Goal: Task Accomplishment & Management: Manage account settings

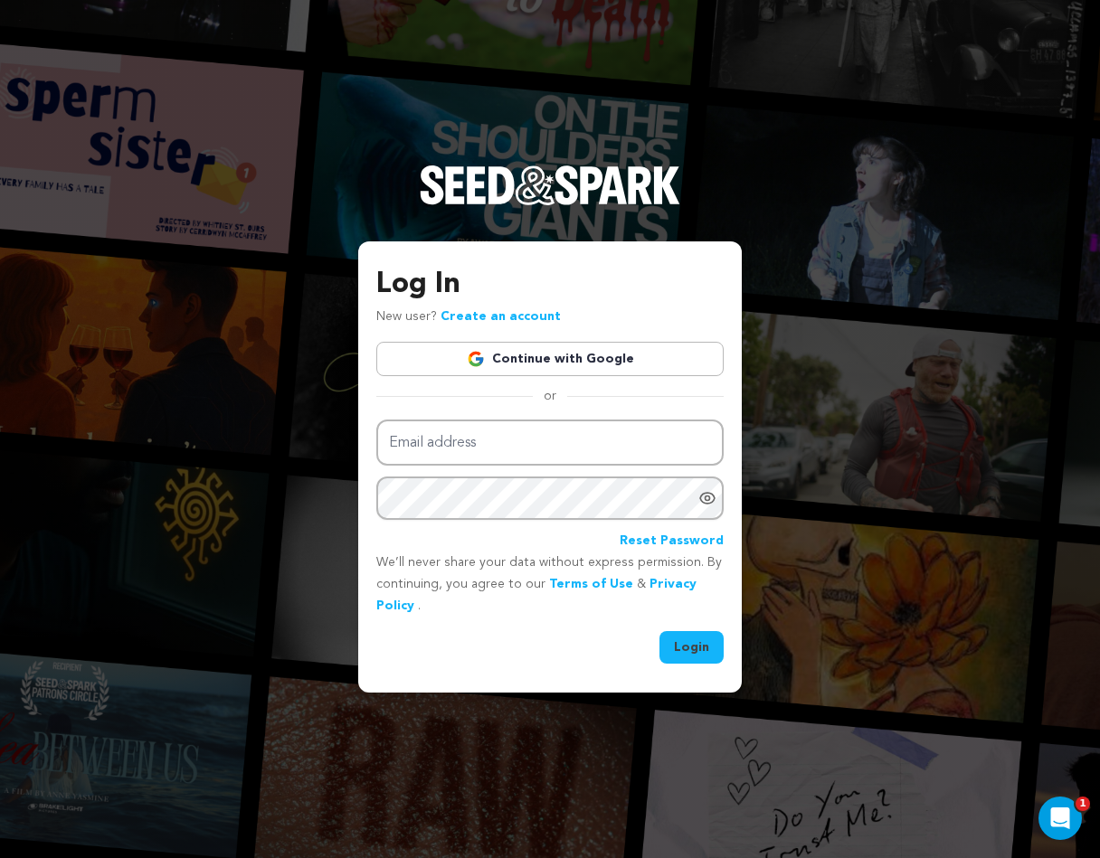
click at [567, 364] on link "Continue with Google" at bounding box center [549, 359] width 347 height 34
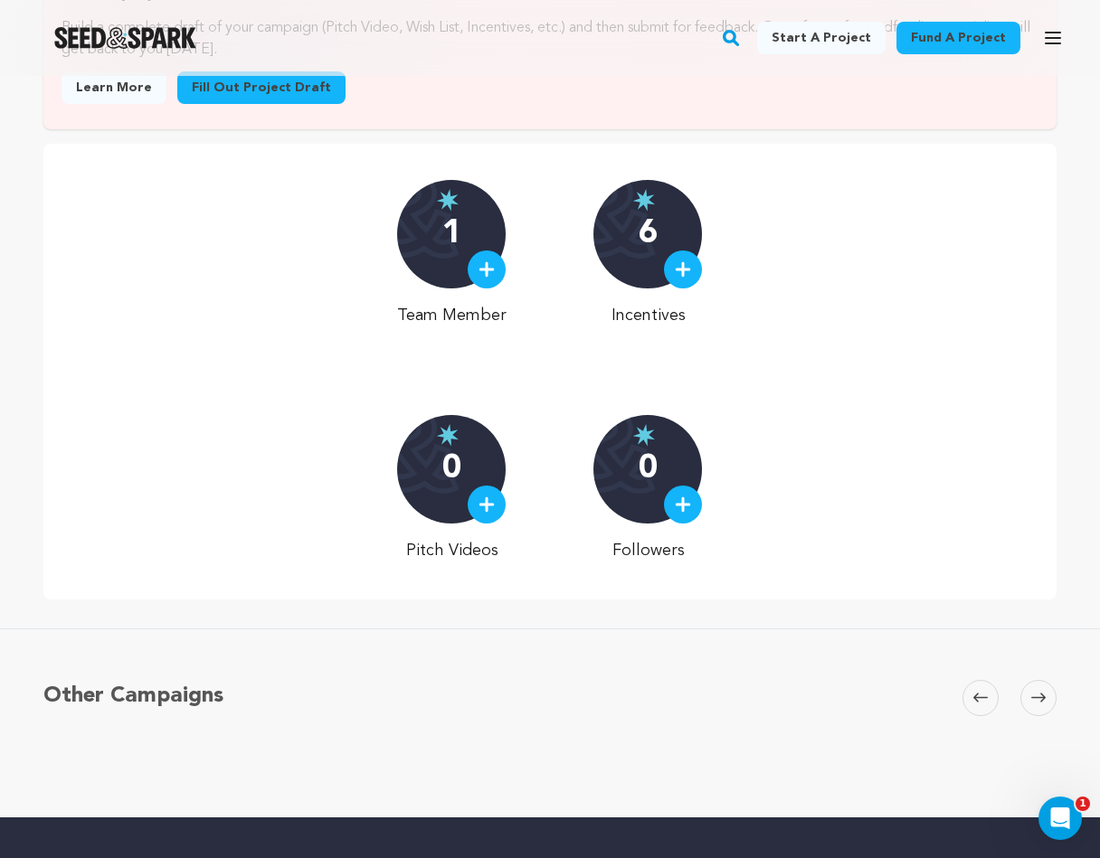
scroll to position [460, 0]
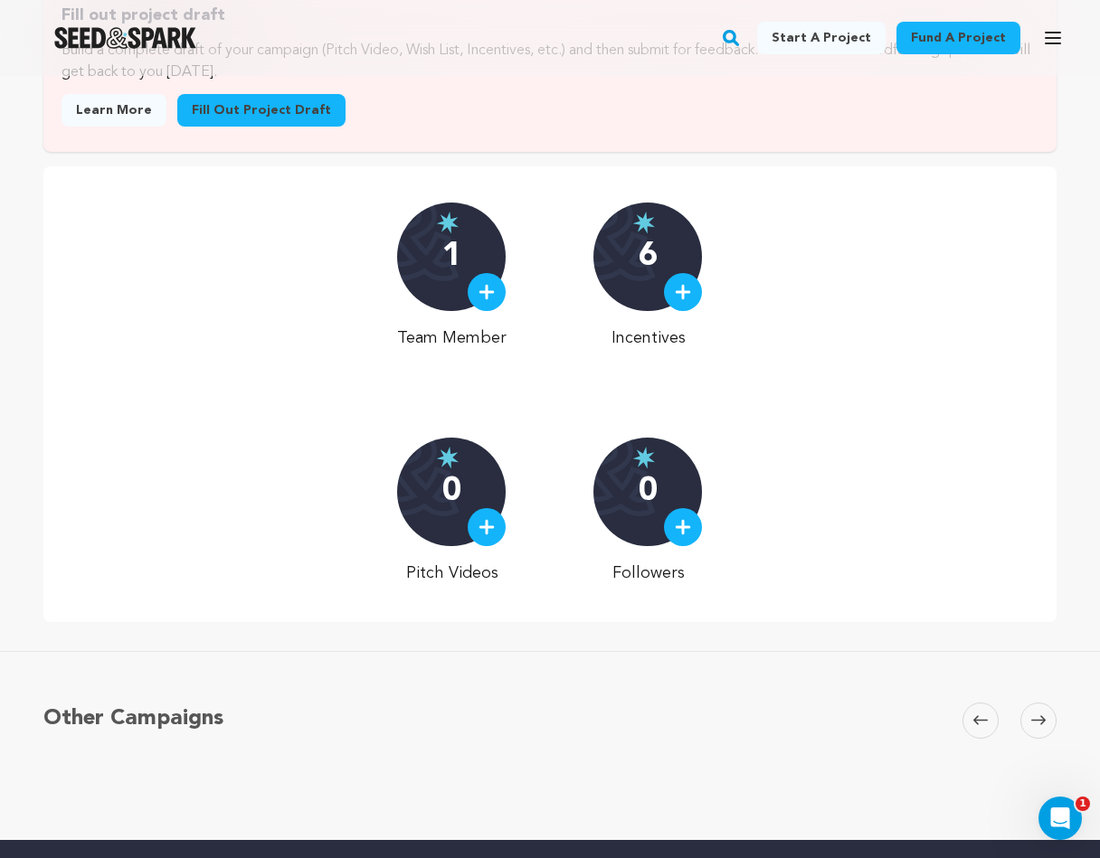
click at [430, 532] on div "0" at bounding box center [451, 492] width 109 height 109
click at [481, 529] on img at bounding box center [487, 527] width 16 height 16
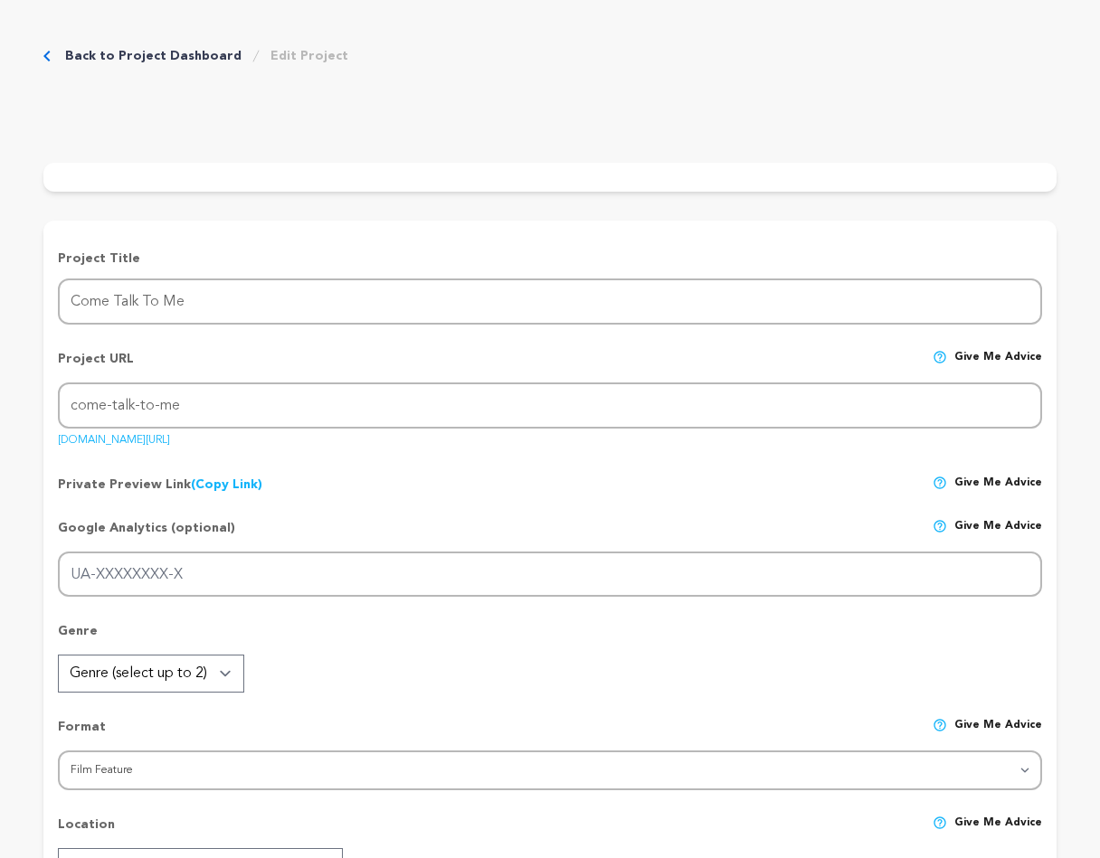
radio input "true"
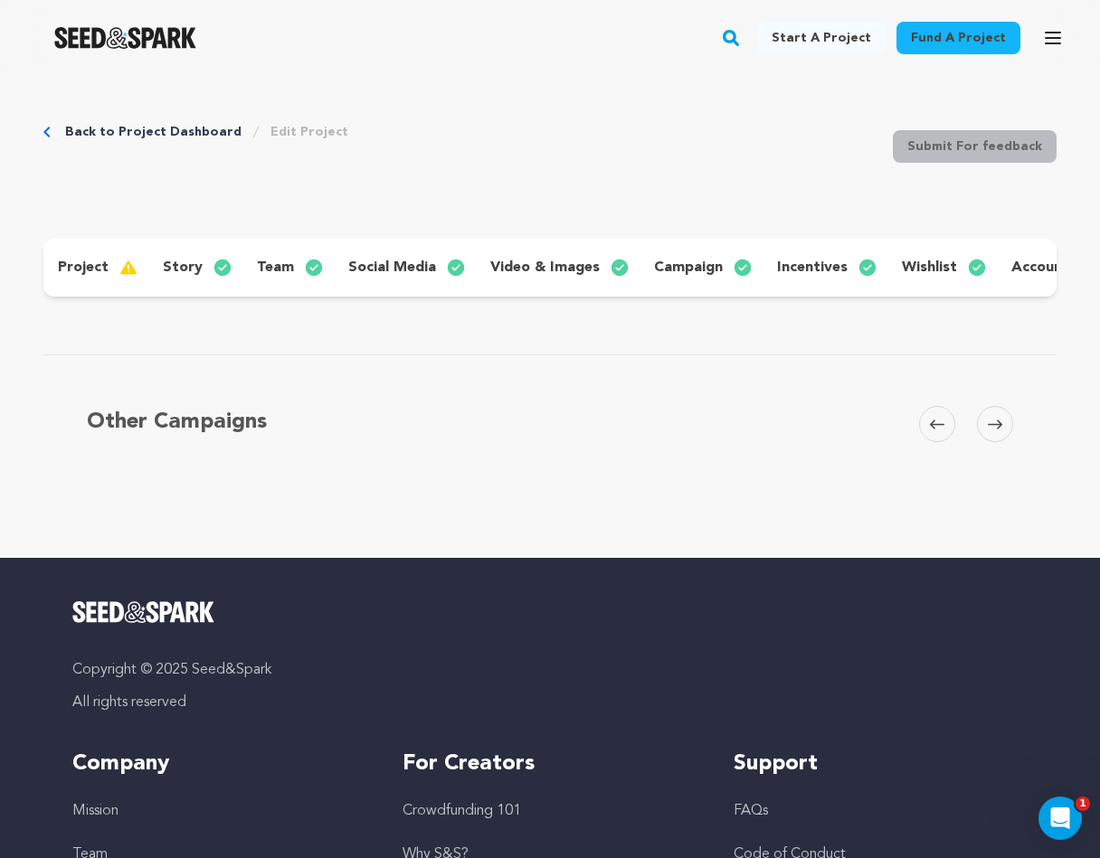
click at [568, 268] on p "video & images" at bounding box center [544, 268] width 109 height 22
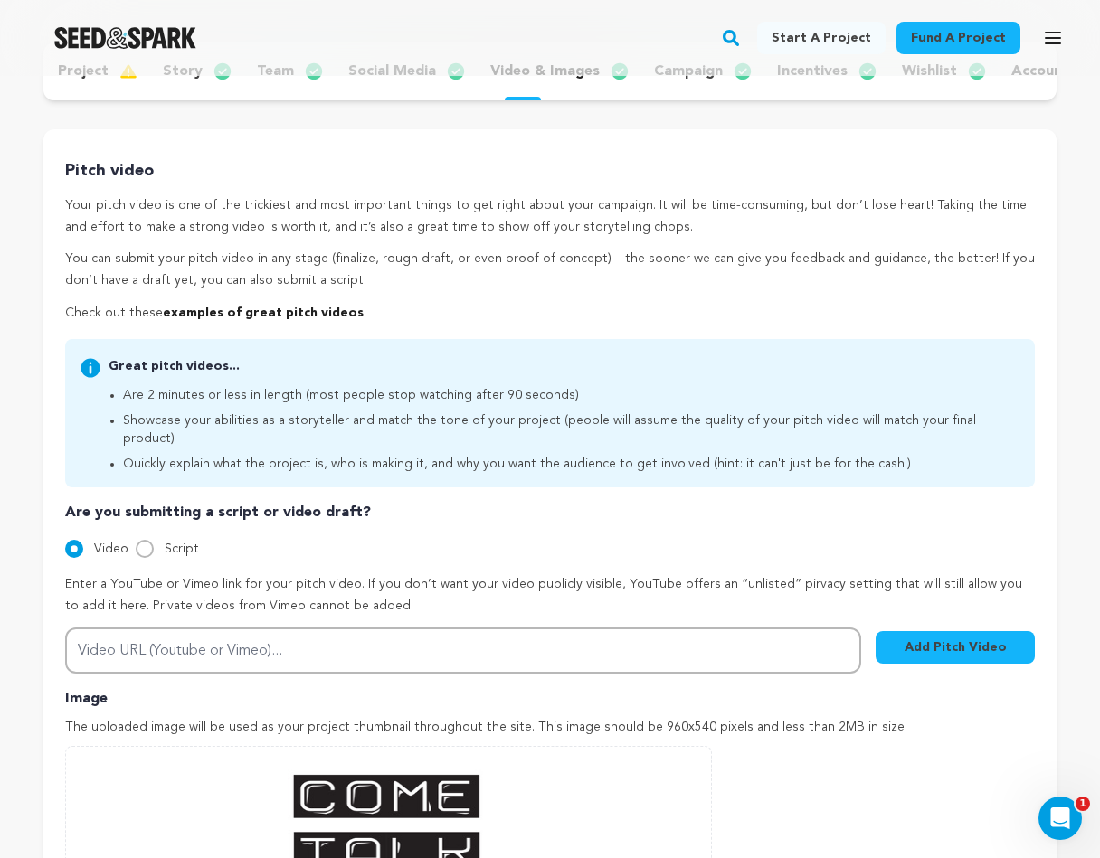
scroll to position [198, 0]
